Goal: Task Accomplishment & Management: Manage account settings

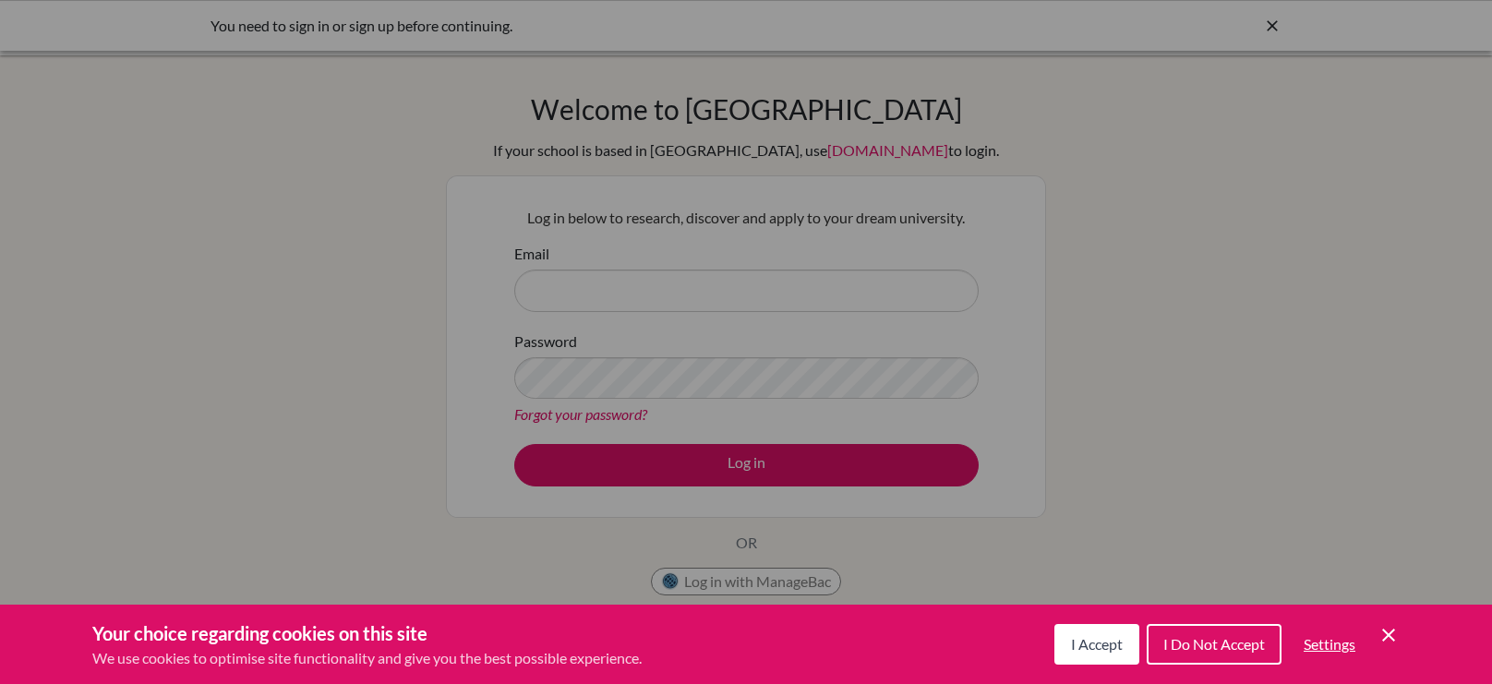
click at [1389, 633] on icon "Save and close" at bounding box center [1388, 635] width 13 height 13
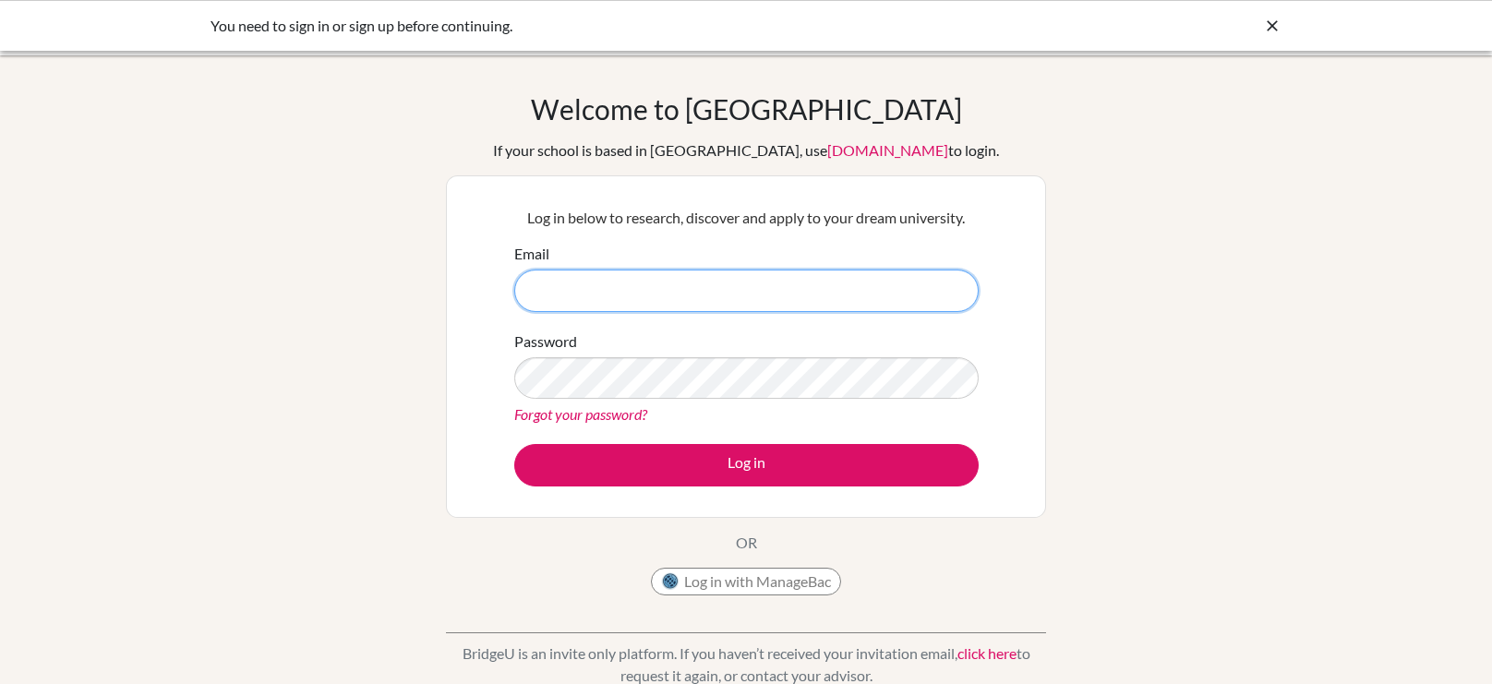
click at [908, 289] on input "Email" at bounding box center [746, 291] width 465 height 42
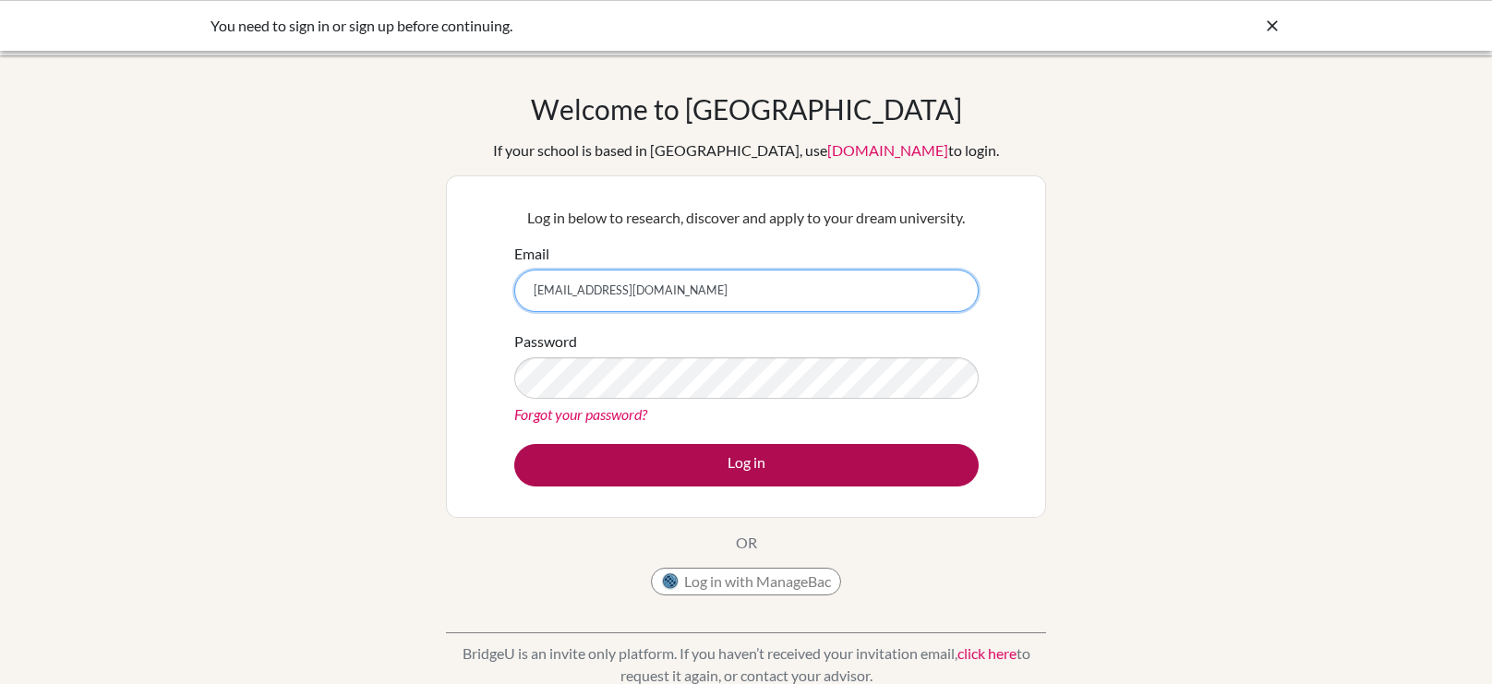
type input "[EMAIL_ADDRESS][DOMAIN_NAME]"
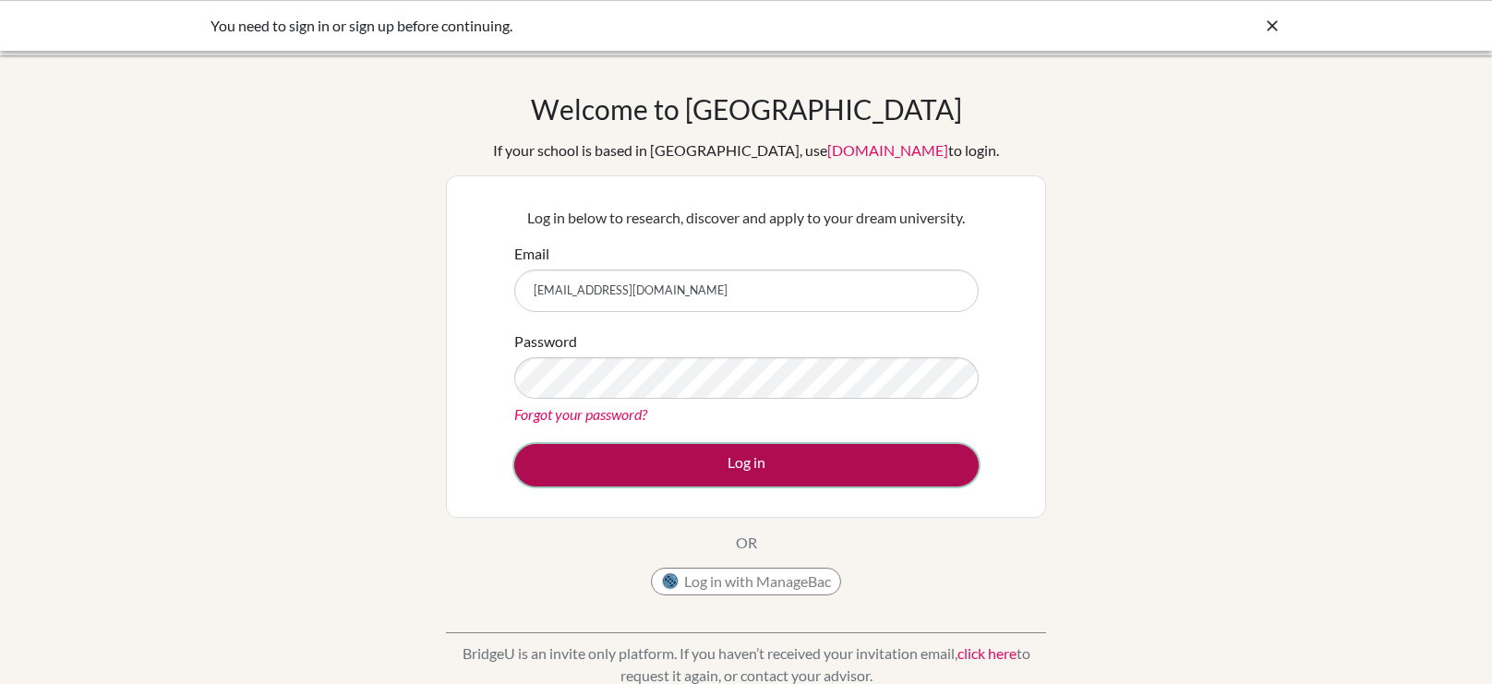
click at [622, 444] on button "Log in" at bounding box center [746, 465] width 465 height 42
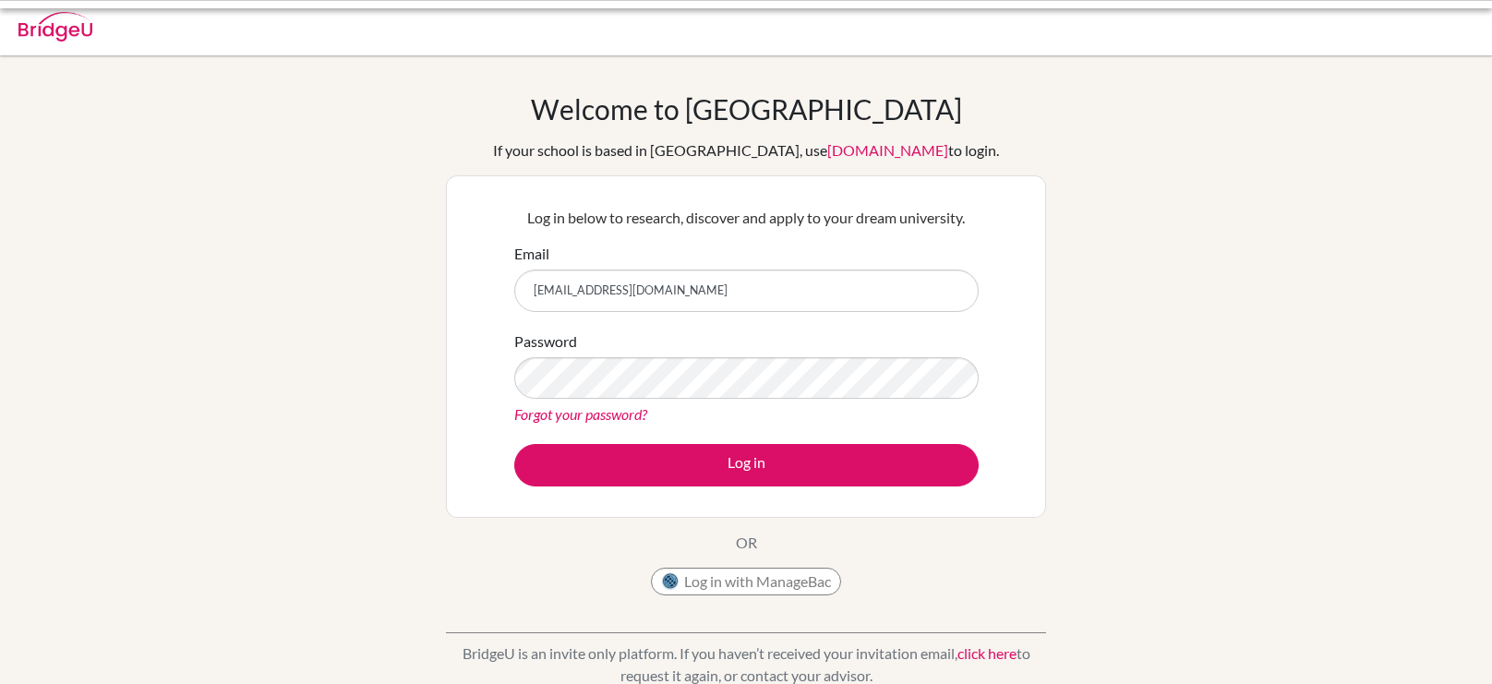
click at [634, 416] on link "Forgot your password?" at bounding box center [580, 414] width 133 height 18
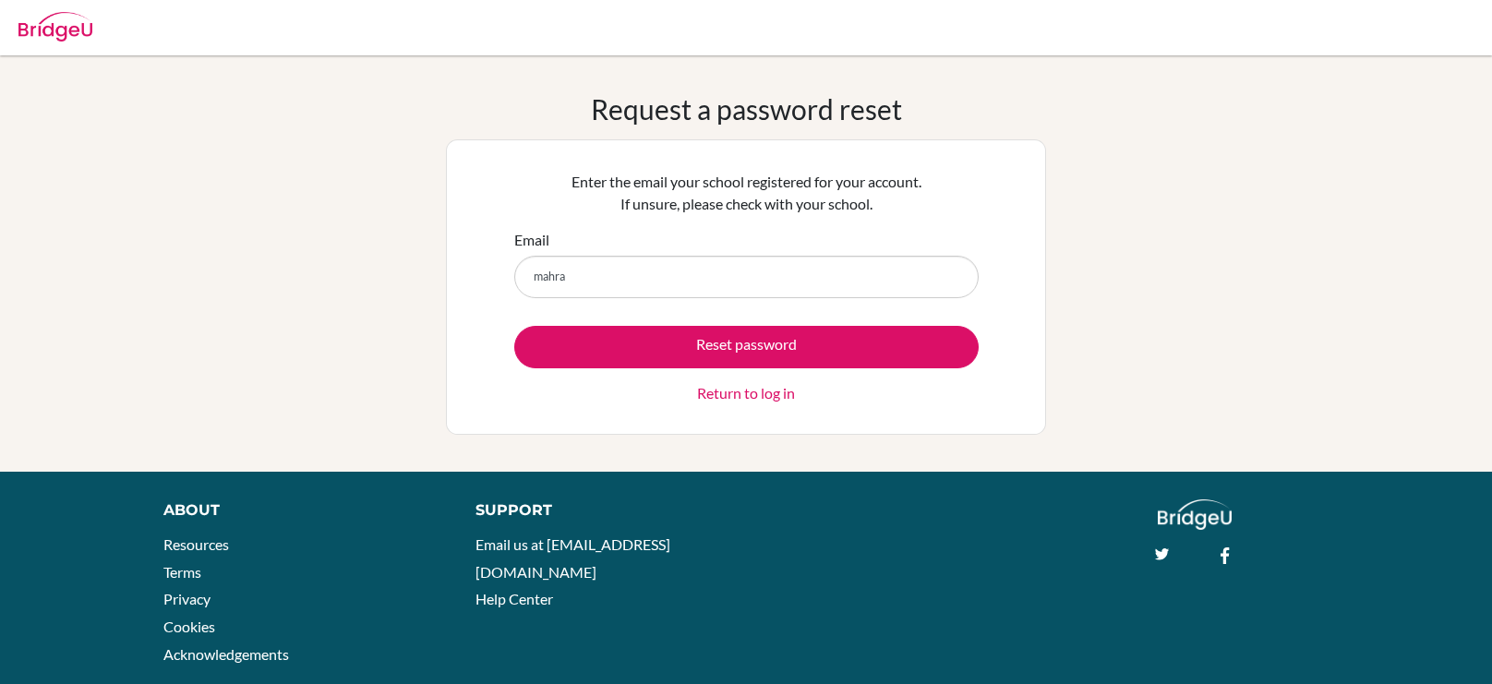
type input "[EMAIL_ADDRESS][DOMAIN_NAME]"
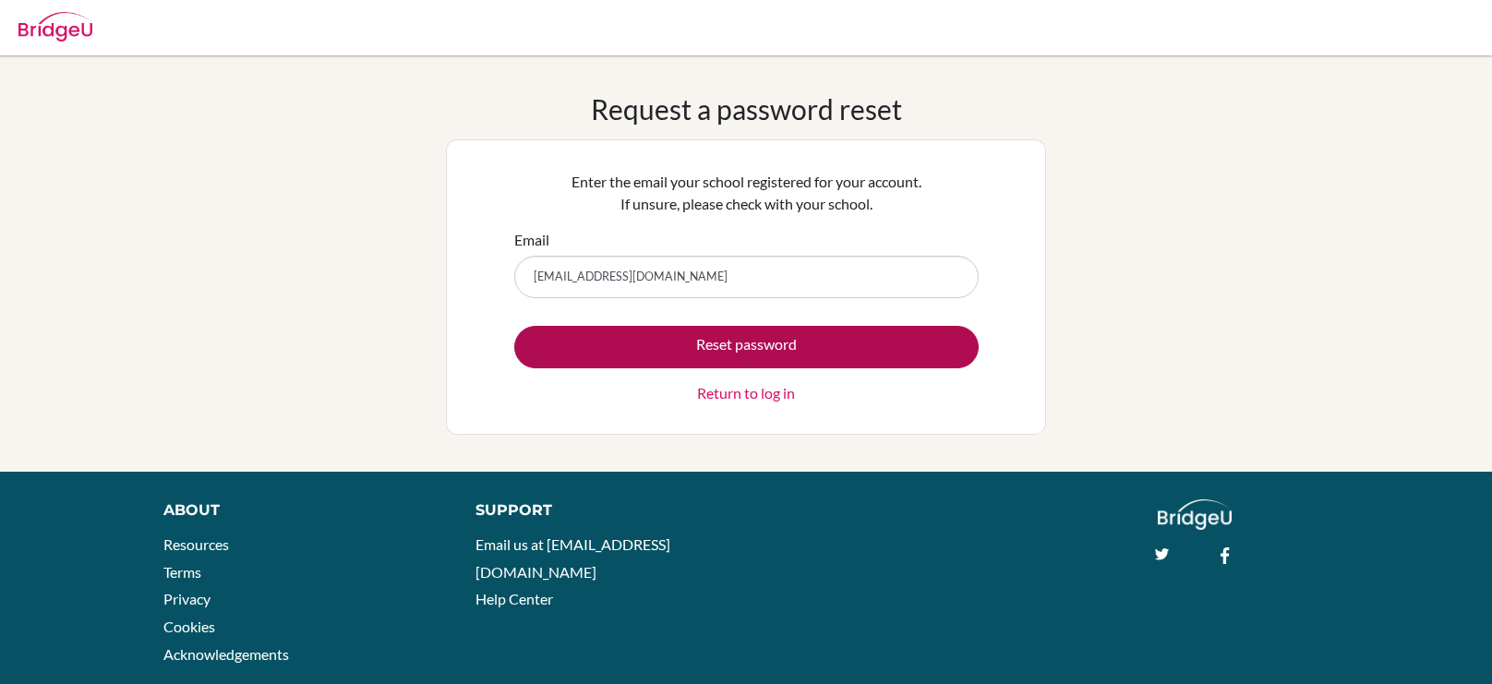
click at [804, 357] on button "Reset password" at bounding box center [746, 347] width 465 height 42
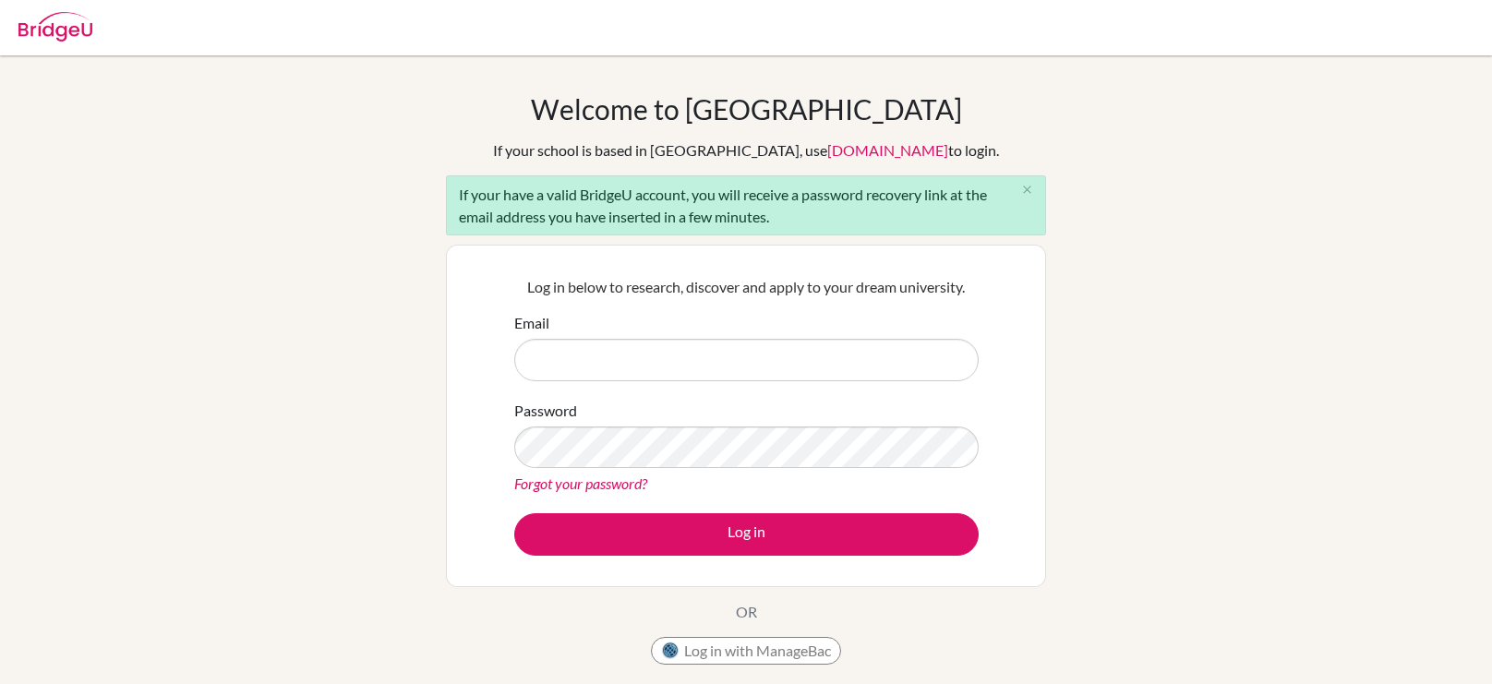
click at [620, 490] on link "Forgot your password?" at bounding box center [580, 484] width 133 height 18
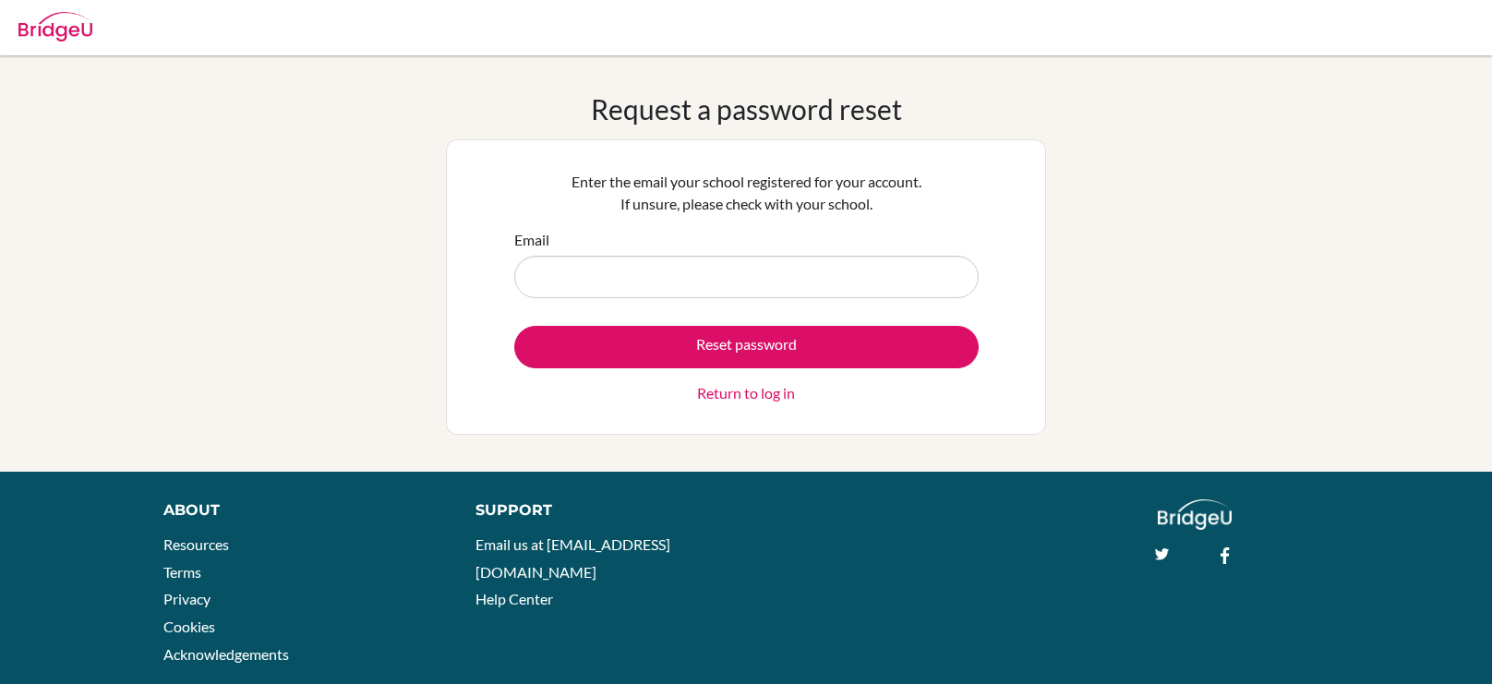
click at [806, 280] on input "Email" at bounding box center [746, 277] width 465 height 42
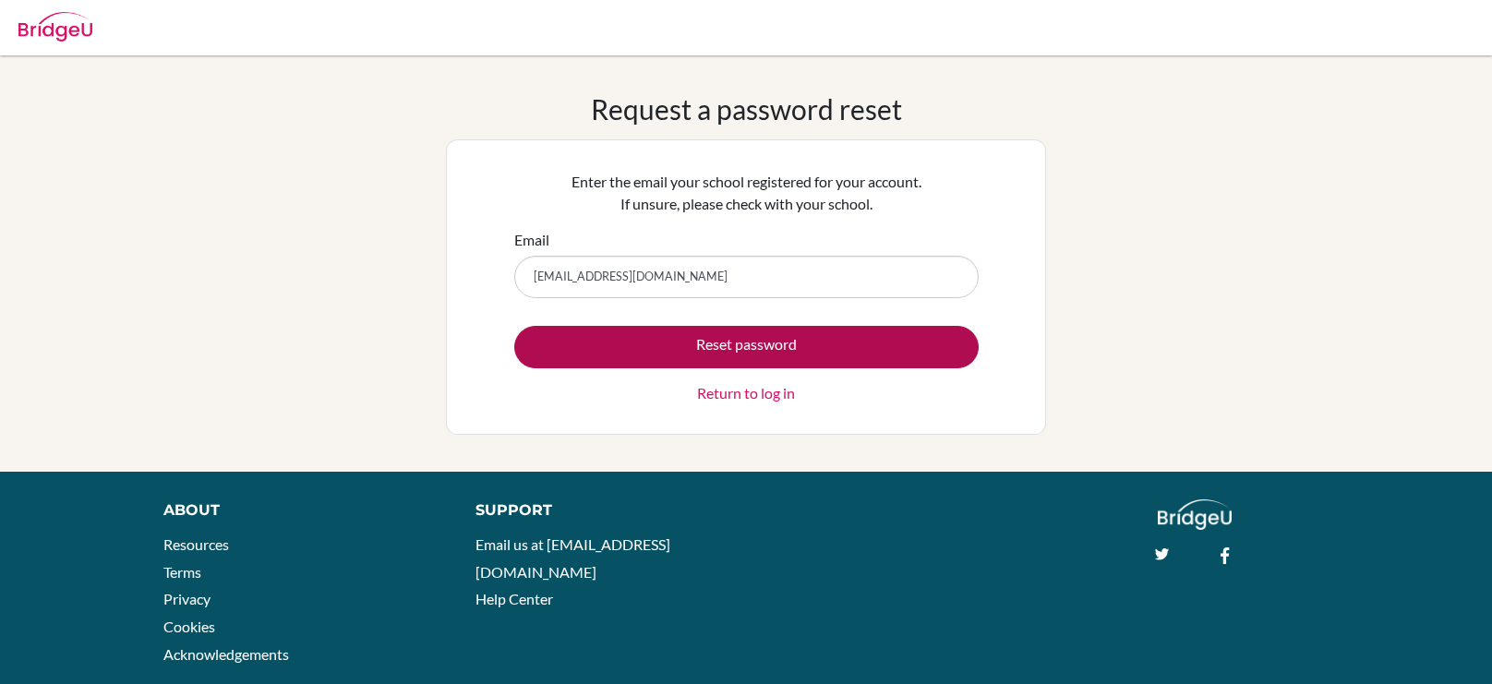
type input "[EMAIL_ADDRESS][DOMAIN_NAME]"
click at [885, 349] on button "Reset password" at bounding box center [746, 347] width 465 height 42
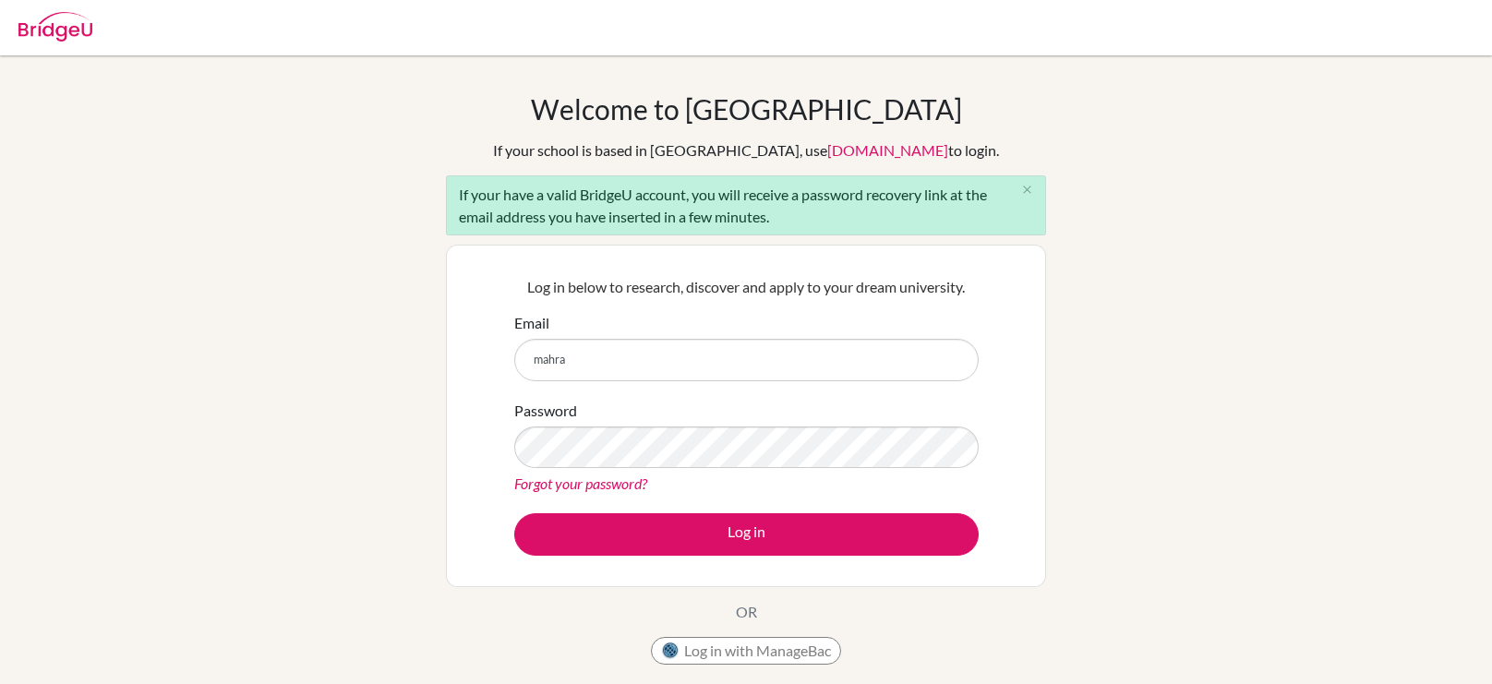
type input "[EMAIL_ADDRESS][DOMAIN_NAME]"
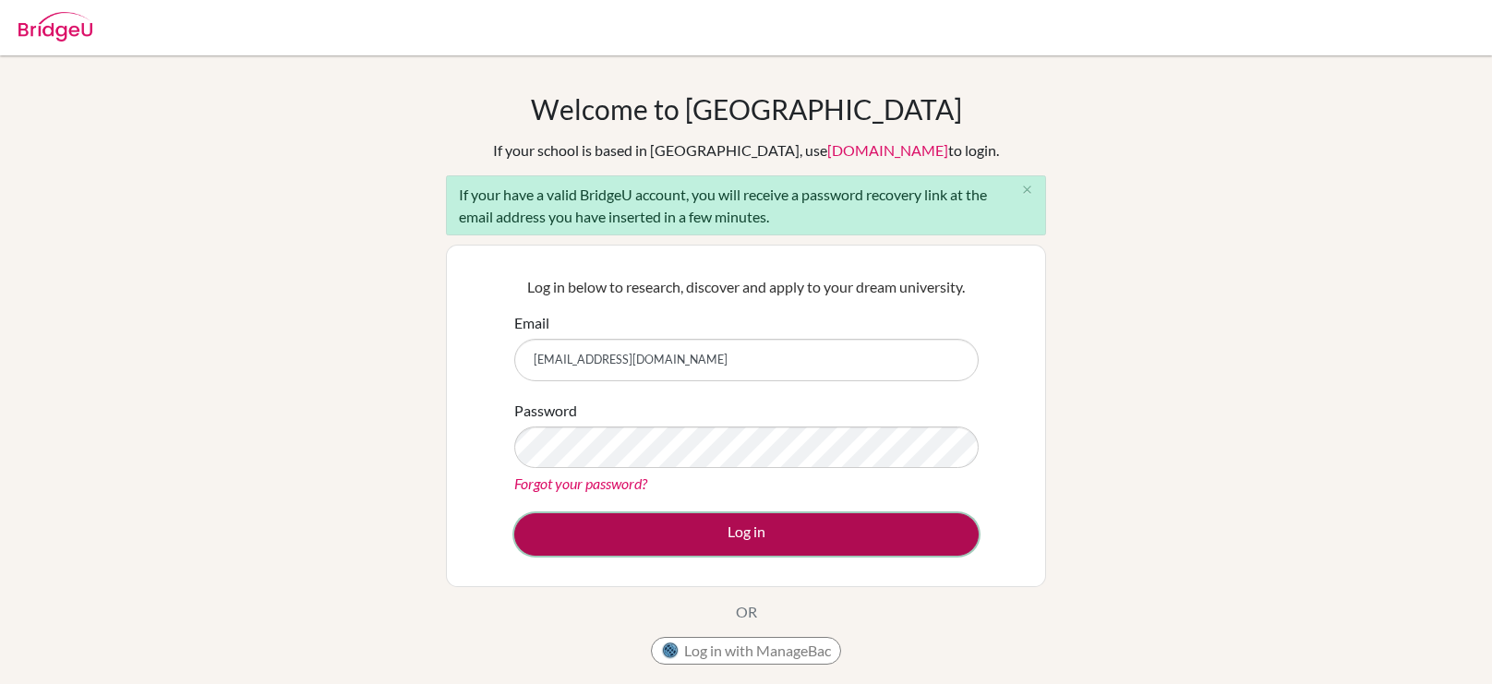
click at [897, 538] on button "Log in" at bounding box center [746, 534] width 465 height 42
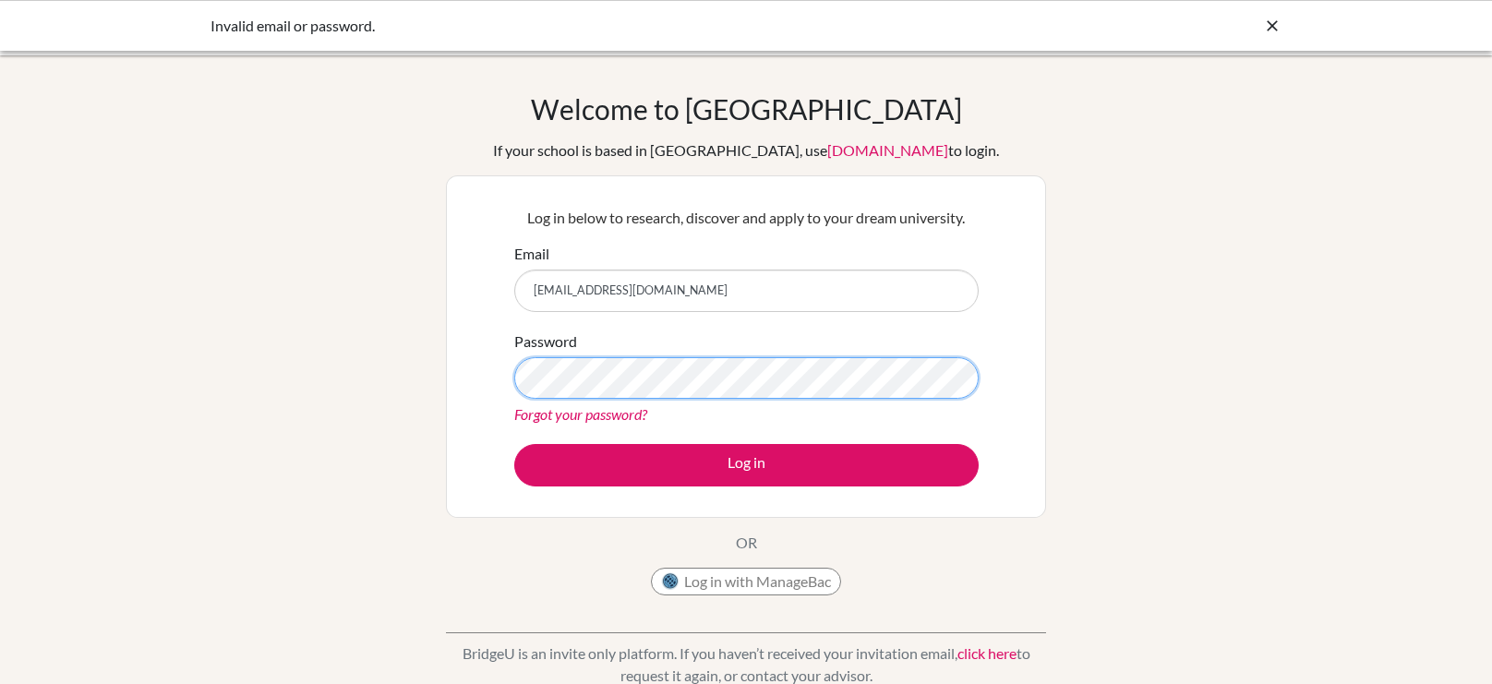
click at [514, 444] on button "Log in" at bounding box center [746, 465] width 465 height 42
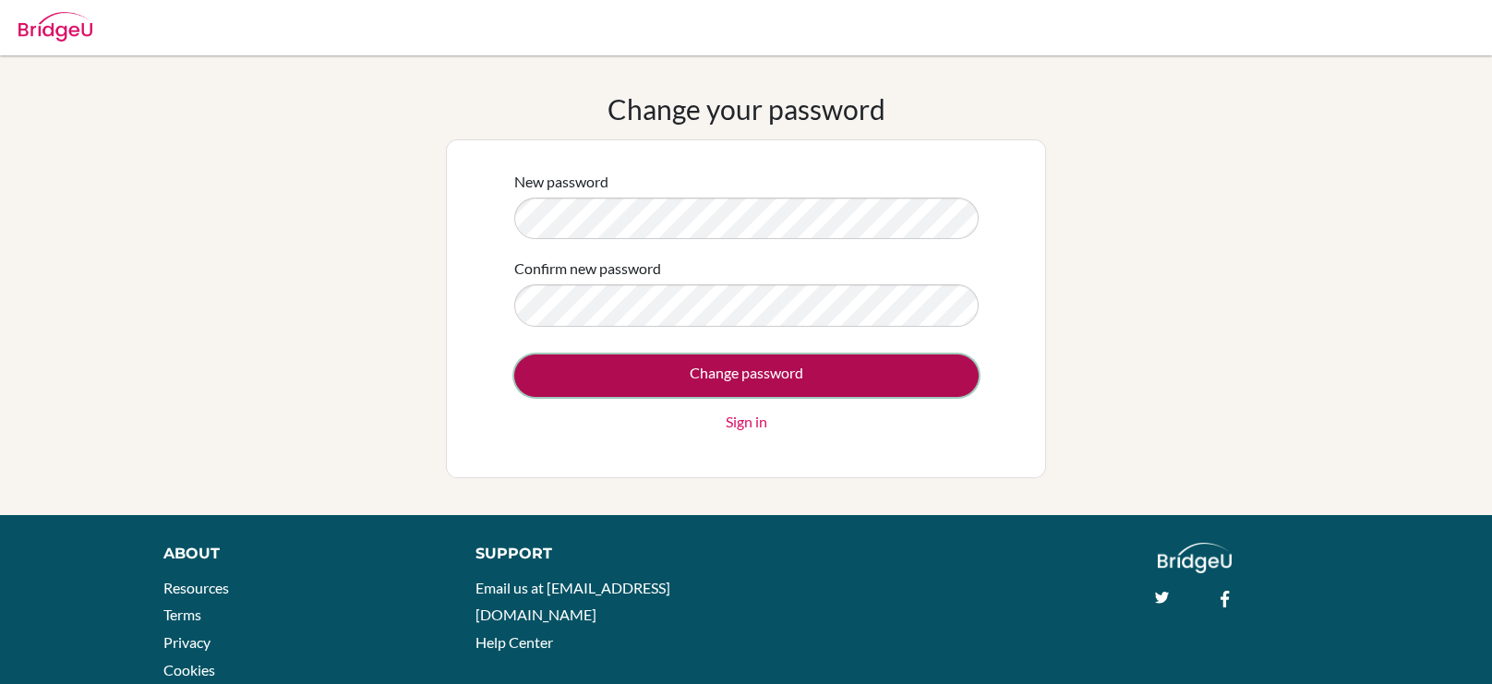
click at [829, 386] on input "Change password" at bounding box center [746, 376] width 465 height 42
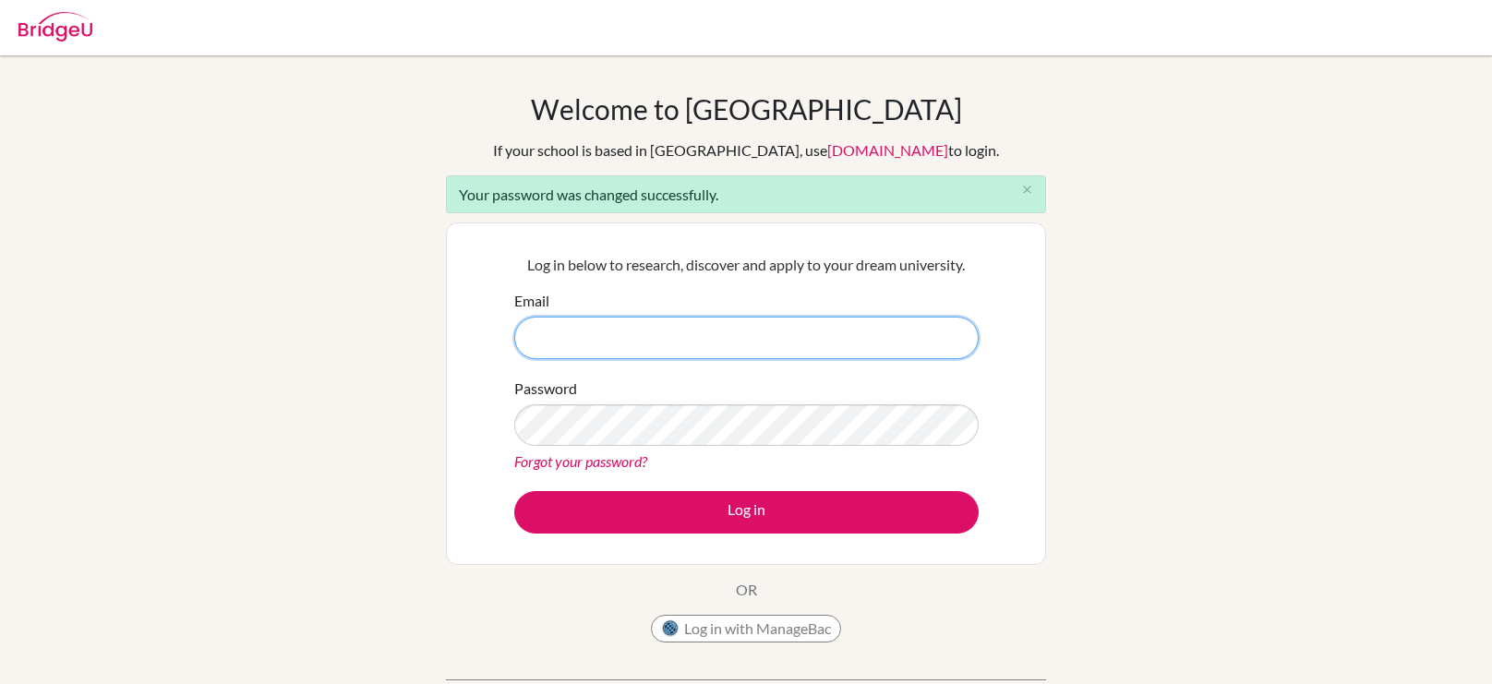
click at [840, 341] on input "Email" at bounding box center [746, 338] width 465 height 42
type input "[EMAIL_ADDRESS][DOMAIN_NAME]"
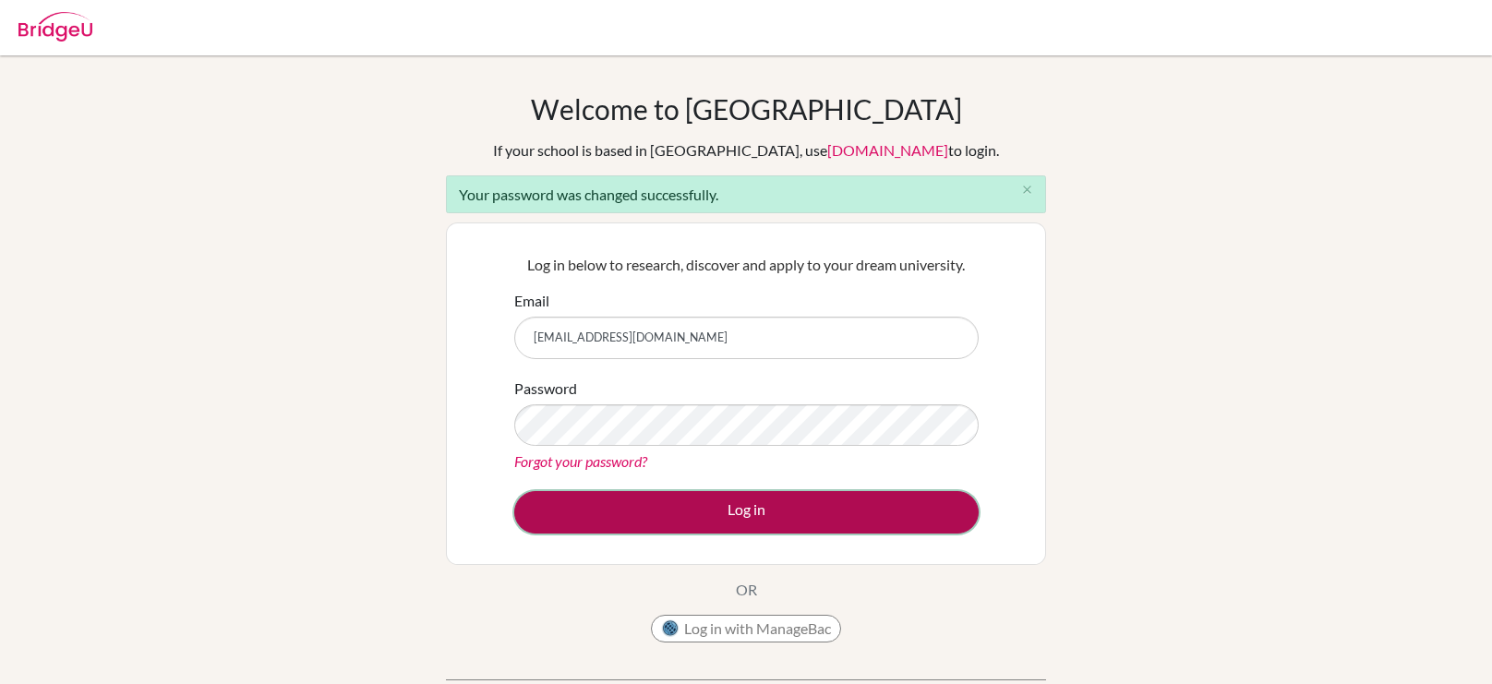
click at [825, 527] on button "Log in" at bounding box center [746, 512] width 465 height 42
click at [892, 510] on button "Log in" at bounding box center [746, 512] width 465 height 42
click at [908, 515] on button "Log in" at bounding box center [746, 512] width 465 height 42
click at [910, 506] on button "Log in" at bounding box center [746, 512] width 465 height 42
click at [888, 507] on button "Log in" at bounding box center [746, 512] width 465 height 42
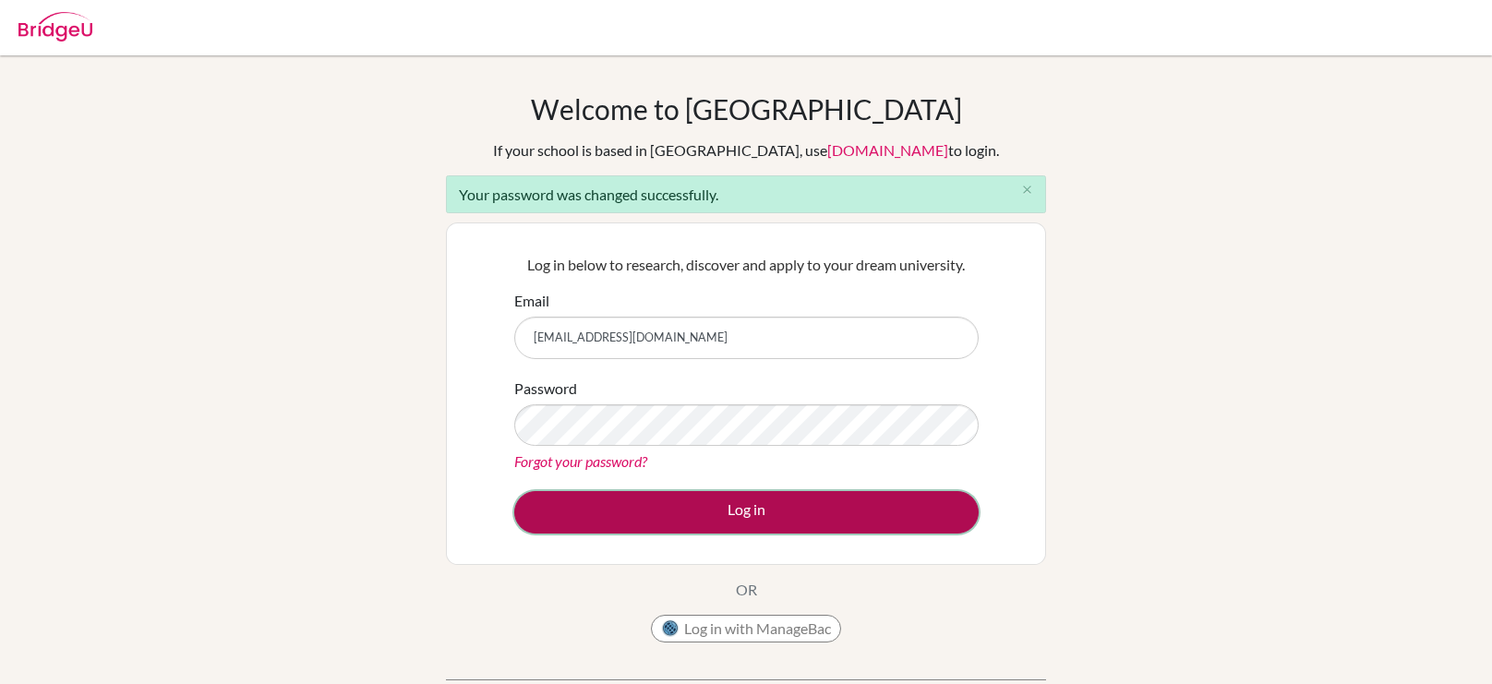
click at [868, 515] on button "Log in" at bounding box center [746, 512] width 465 height 42
click at [868, 516] on button "Log in" at bounding box center [746, 512] width 465 height 42
